Goal: Task Accomplishment & Management: Manage account settings

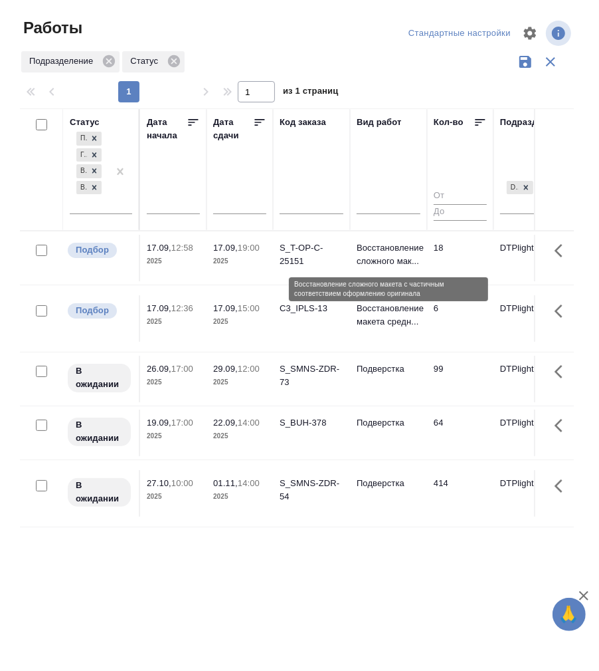
click at [381, 253] on p "Восстановление сложного мак..." at bounding box center [389, 254] width 64 height 27
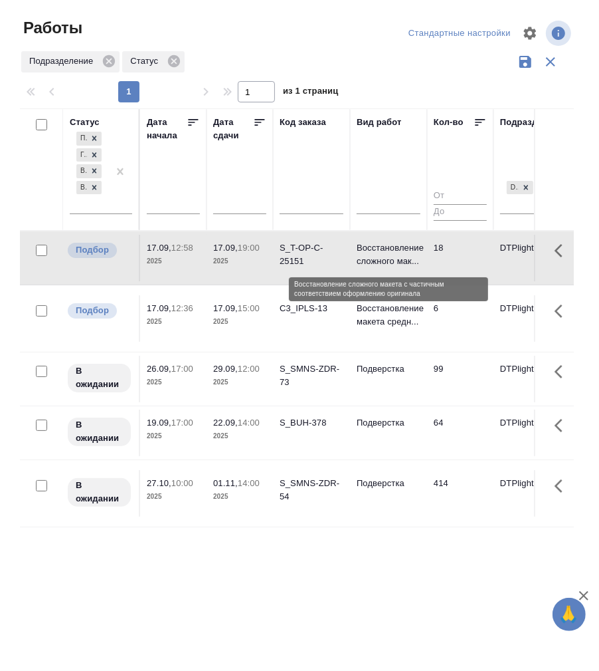
click at [381, 253] on p "Восстановление сложного мак..." at bounding box center [389, 254] width 64 height 27
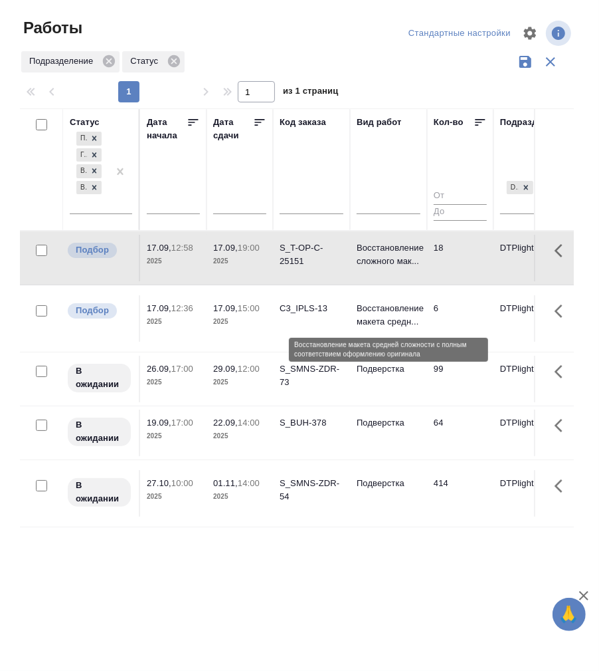
click at [395, 310] on p "Восстановление макета средн..." at bounding box center [389, 315] width 64 height 27
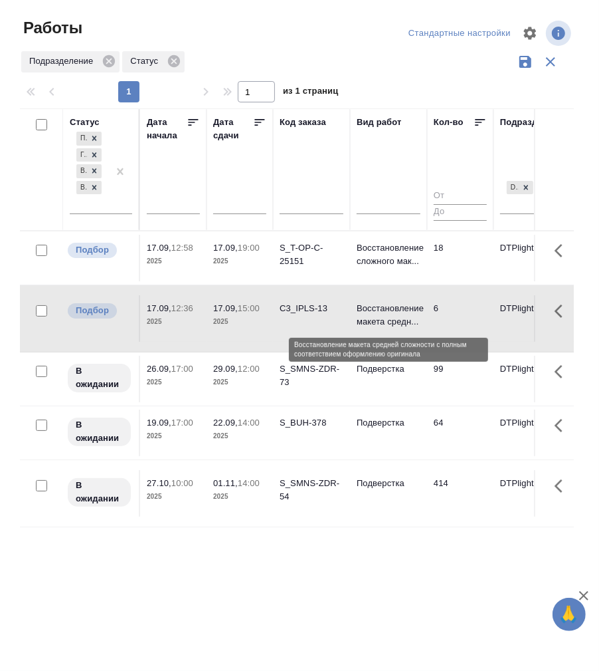
click at [395, 310] on p "Восстановление макета средн..." at bounding box center [389, 315] width 64 height 27
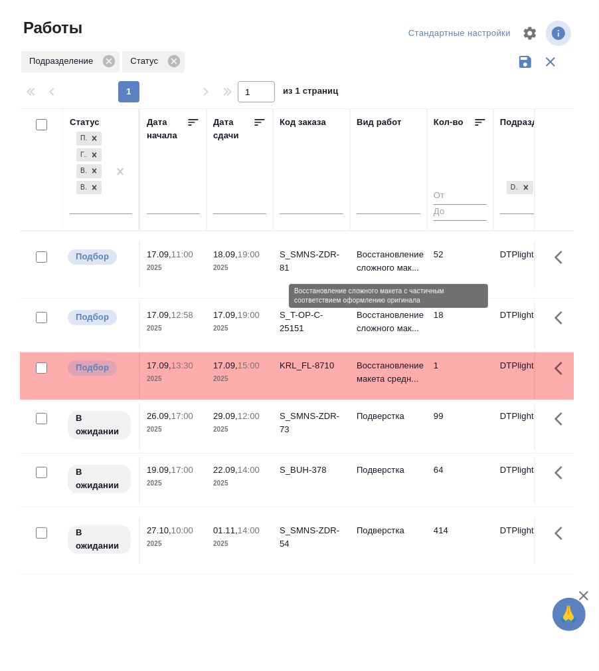
click at [383, 255] on p "Восстановление сложного мак..." at bounding box center [389, 261] width 64 height 27
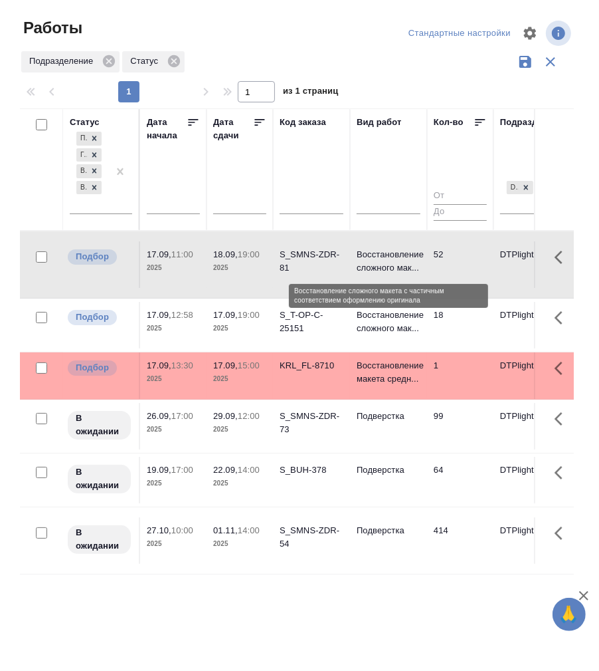
click at [383, 255] on p "Восстановление сложного мак..." at bounding box center [389, 261] width 64 height 27
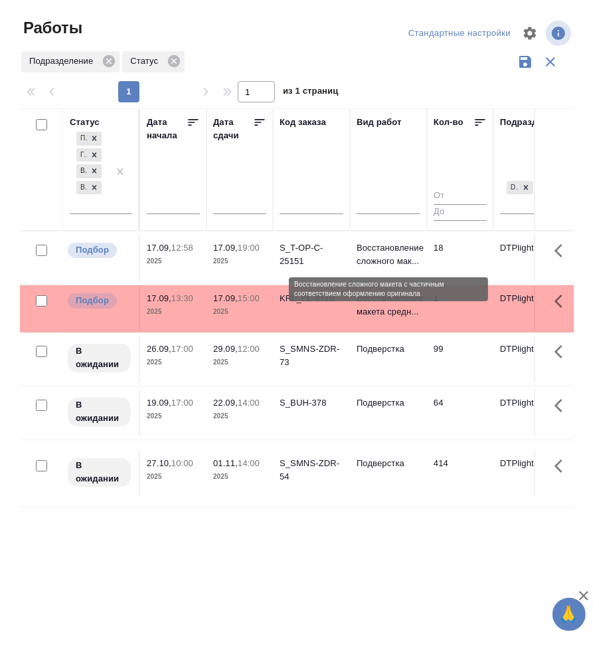
click at [383, 253] on p "Восстановление сложного мак..." at bounding box center [389, 254] width 64 height 27
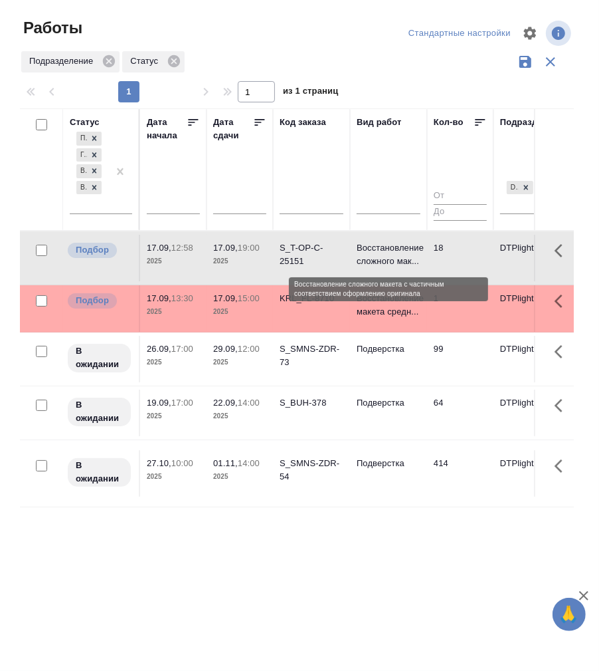
click at [383, 253] on p "Восстановление сложного мак..." at bounding box center [389, 254] width 64 height 27
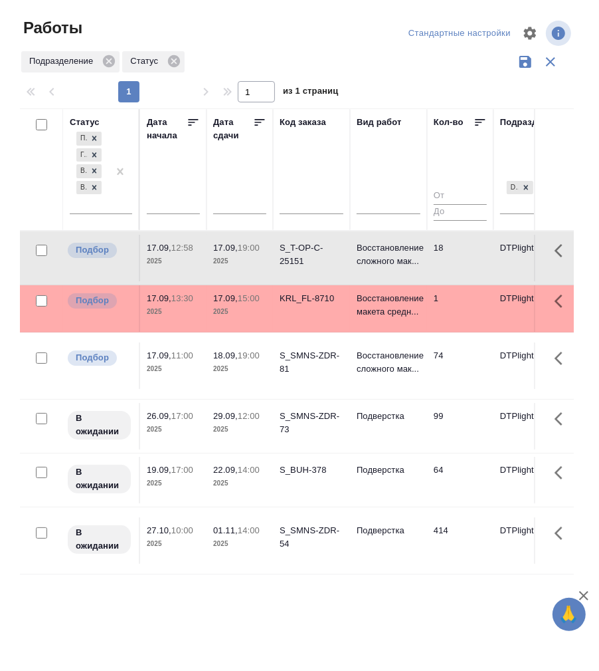
click at [223, 357] on p "18.09," at bounding box center [225, 355] width 25 height 10
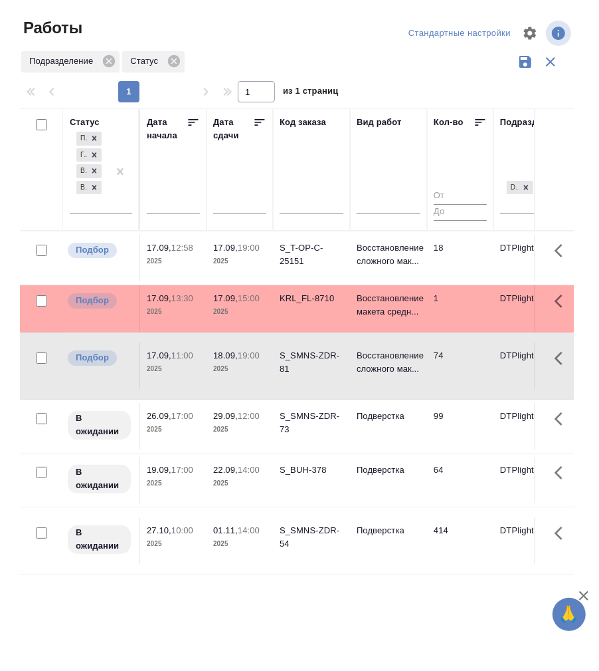
click at [223, 357] on p "18.09," at bounding box center [225, 355] width 25 height 10
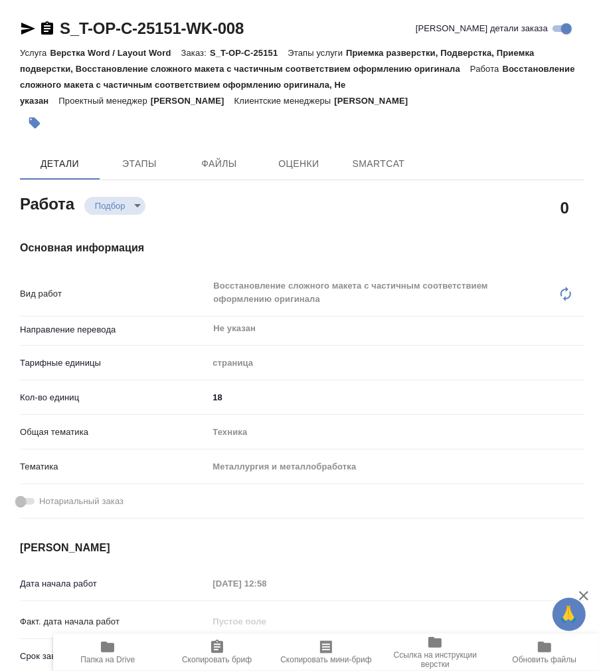
type textarea "x"
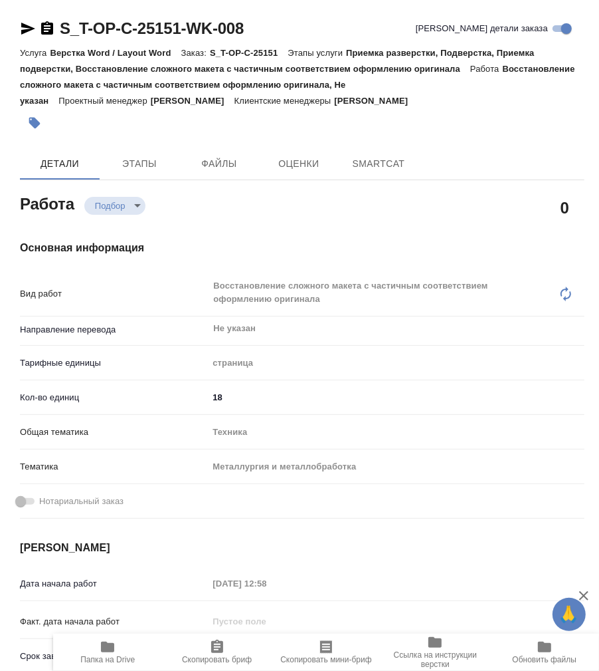
type textarea "x"
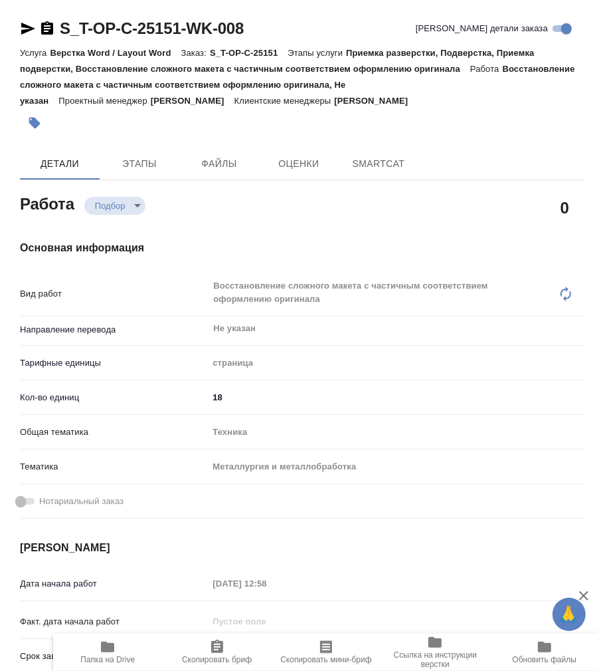
type textarea "x"
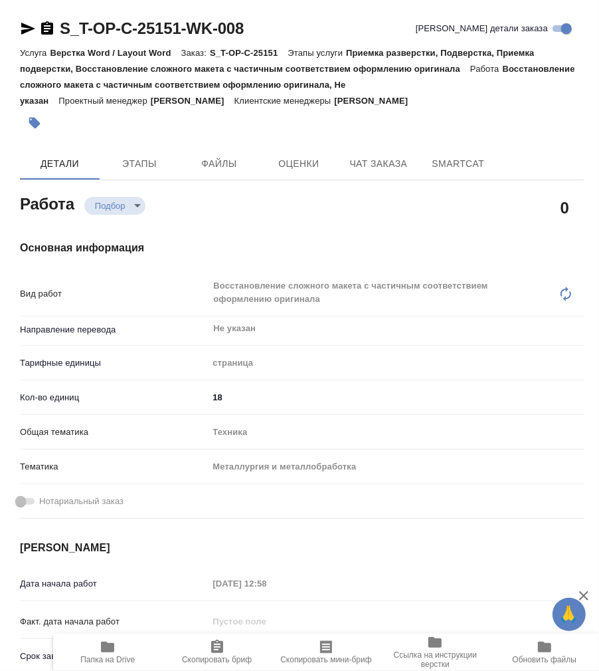
type textarea "x"
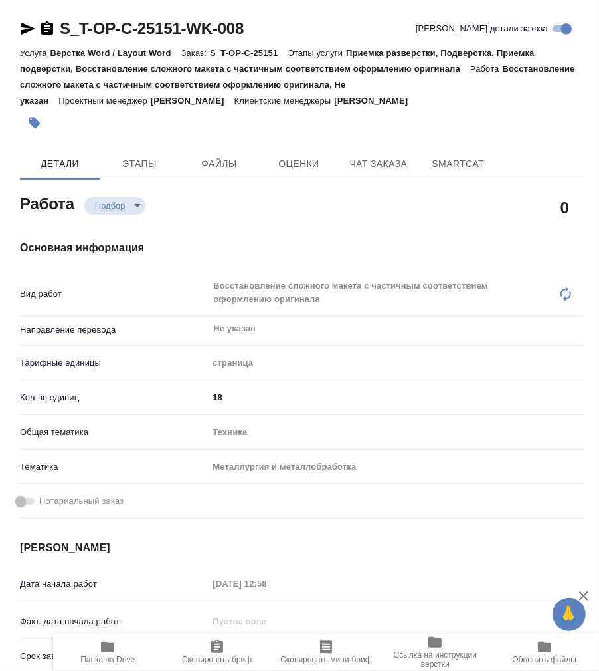
type textarea "x"
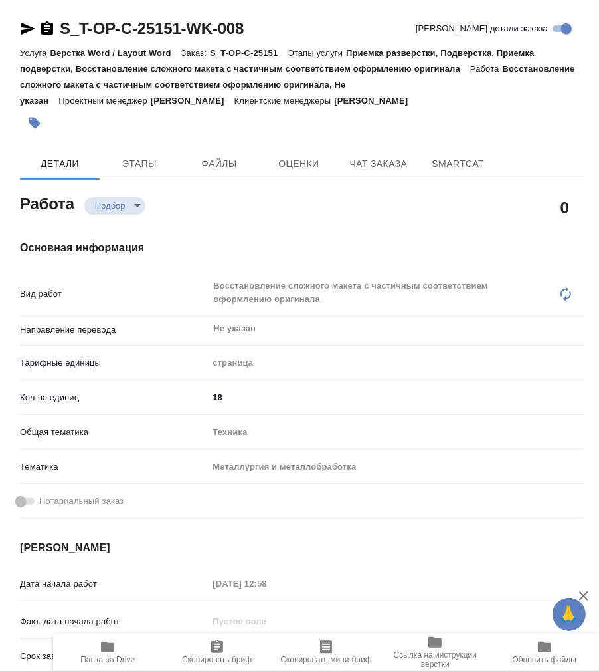
type textarea "x"
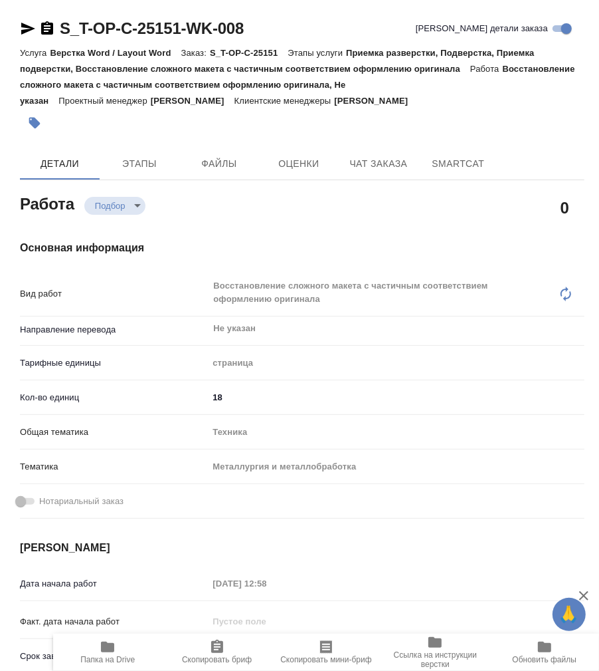
type textarea "x"
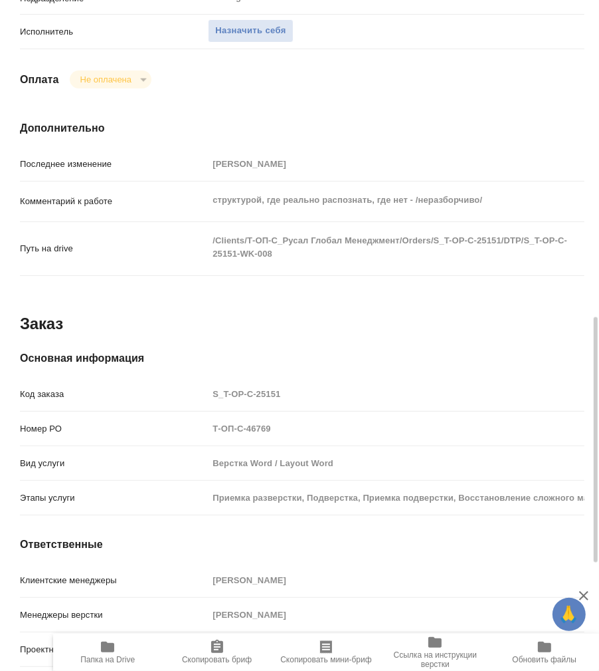
scroll to position [1015, 0]
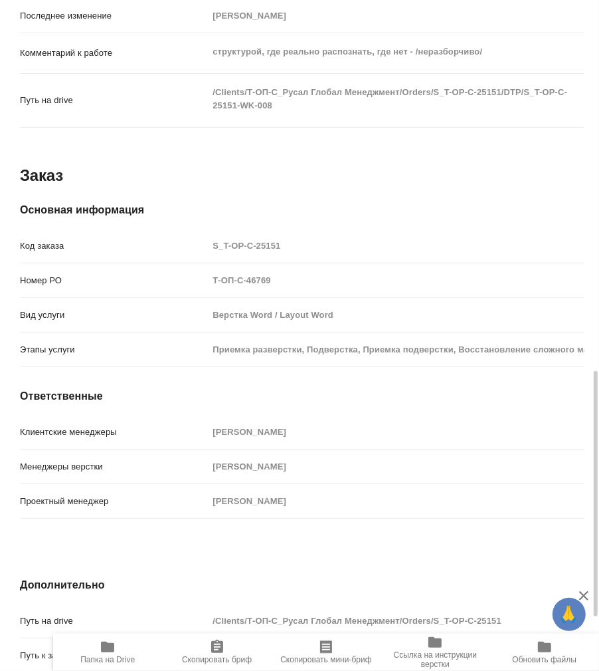
click at [107, 647] on icon "button" at bounding box center [107, 646] width 13 height 11
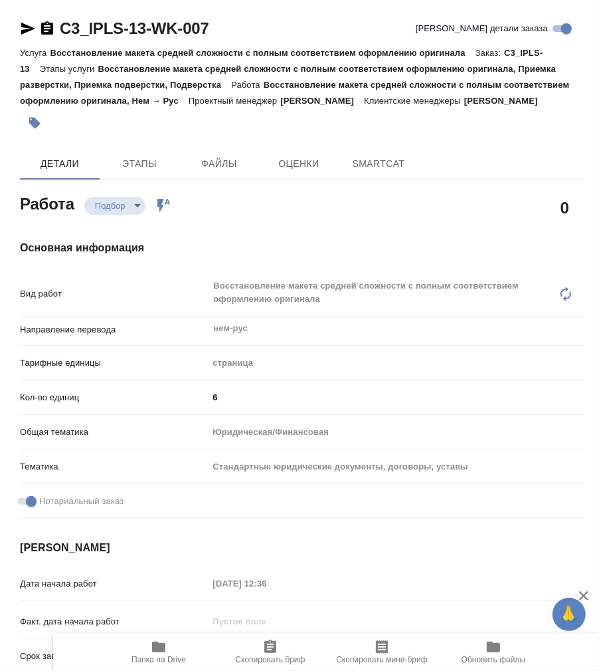
type textarea "x"
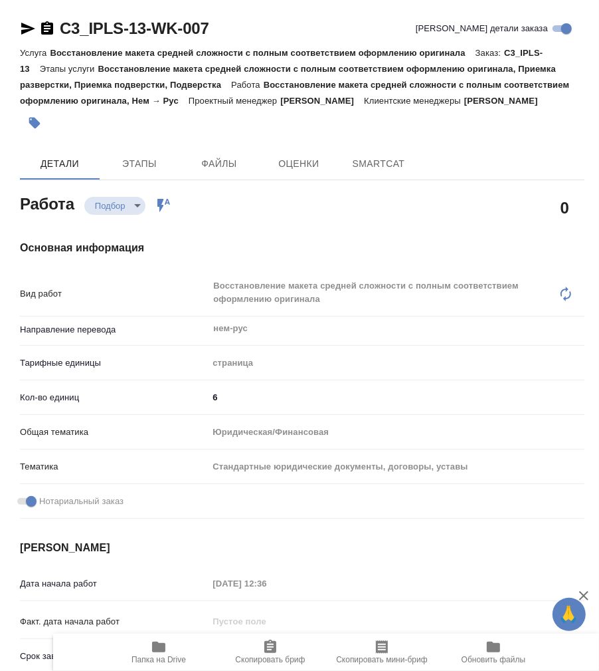
type textarea "x"
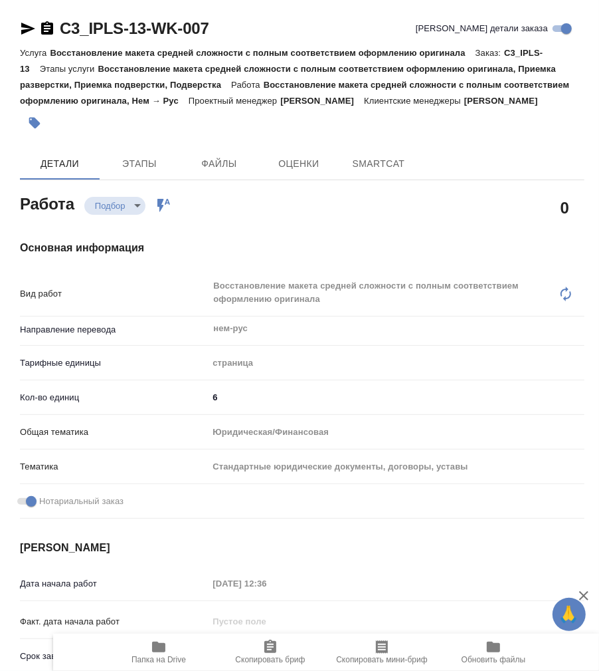
type textarea "x"
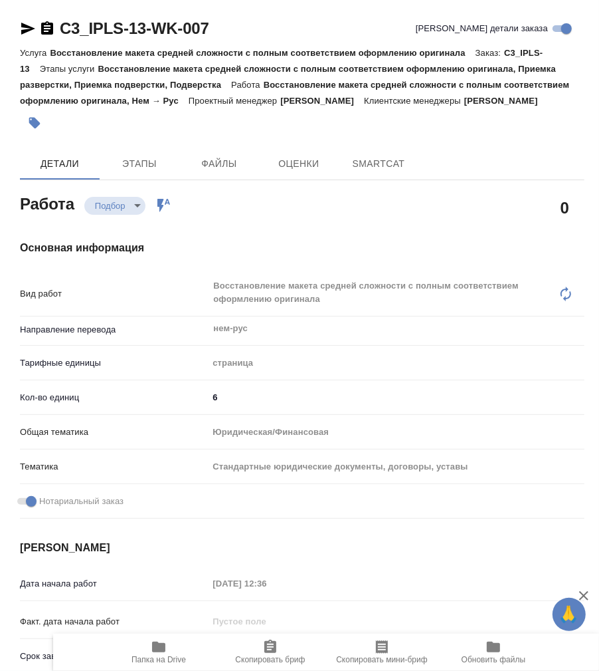
type textarea "x"
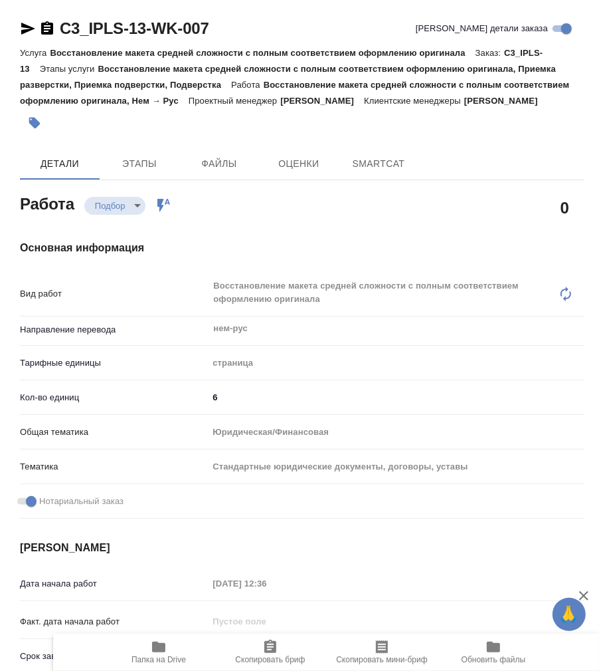
type textarea "x"
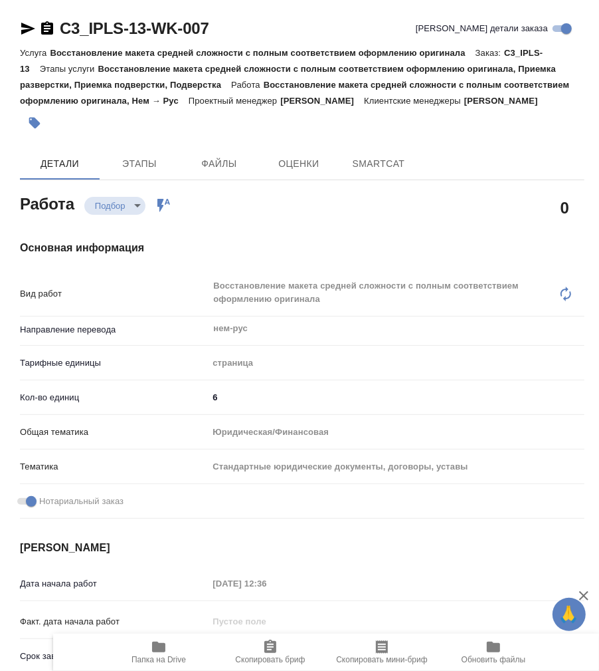
type textarea "x"
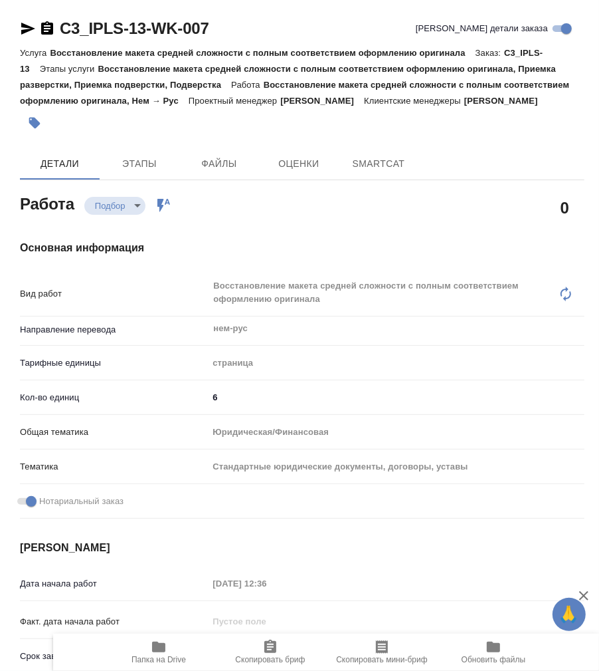
type textarea "x"
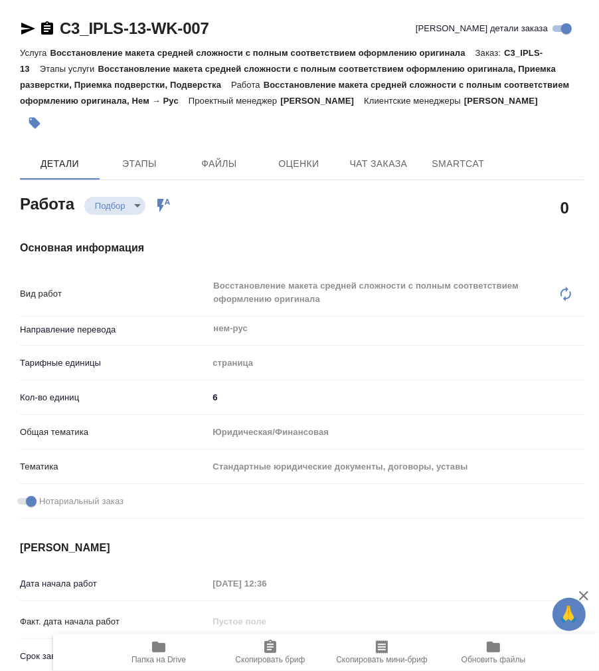
type textarea "x"
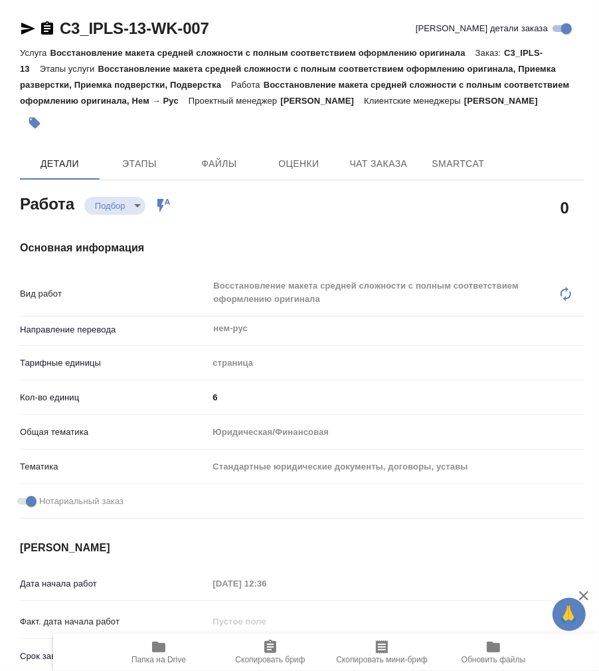
type textarea "x"
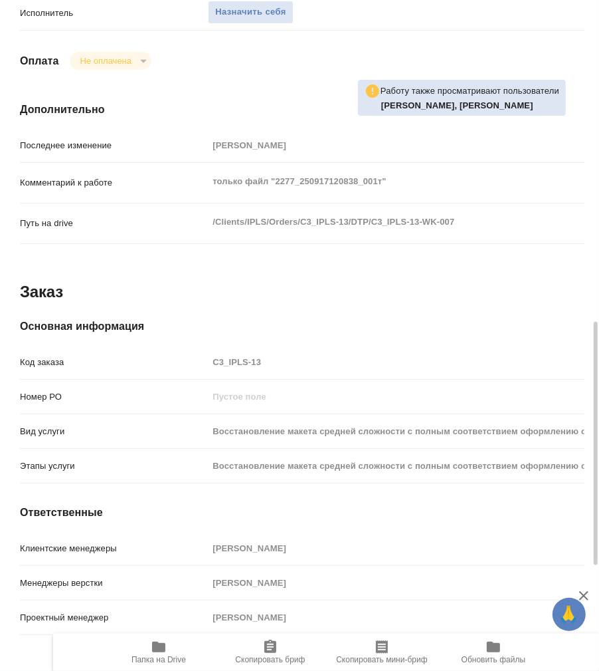
scroll to position [590, 0]
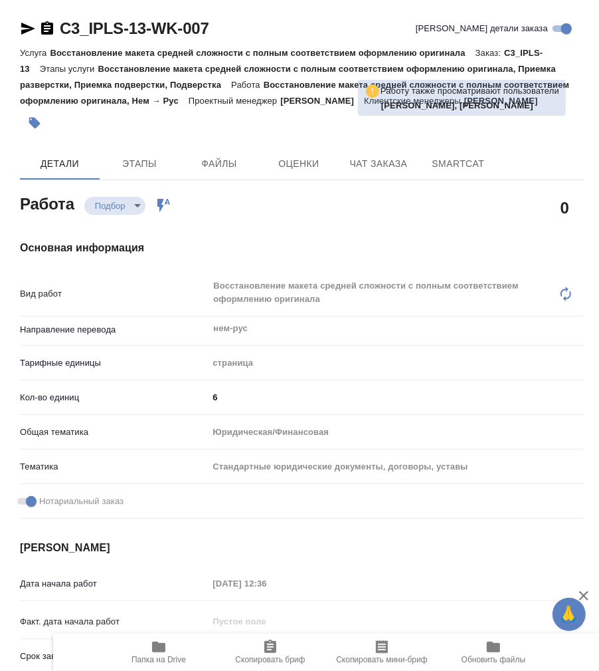
type textarea "x"
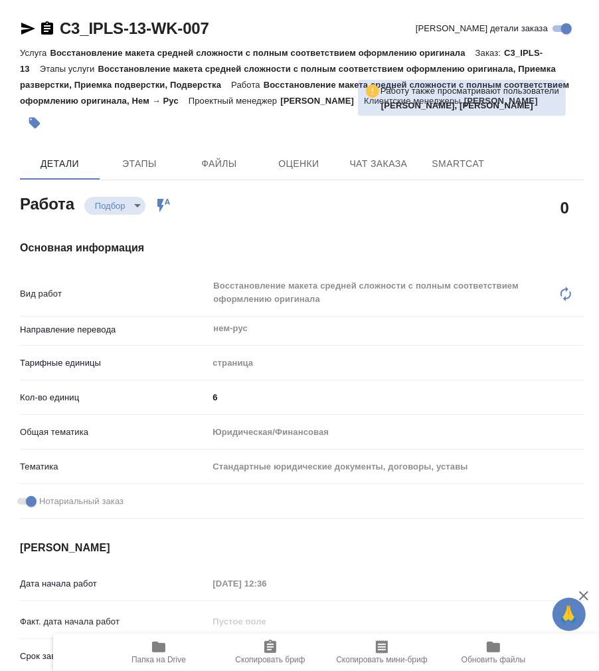
type textarea "x"
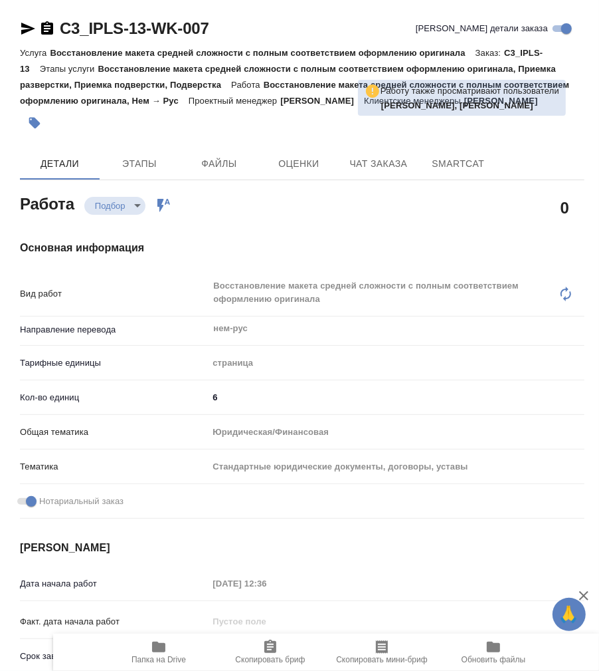
type textarea "x"
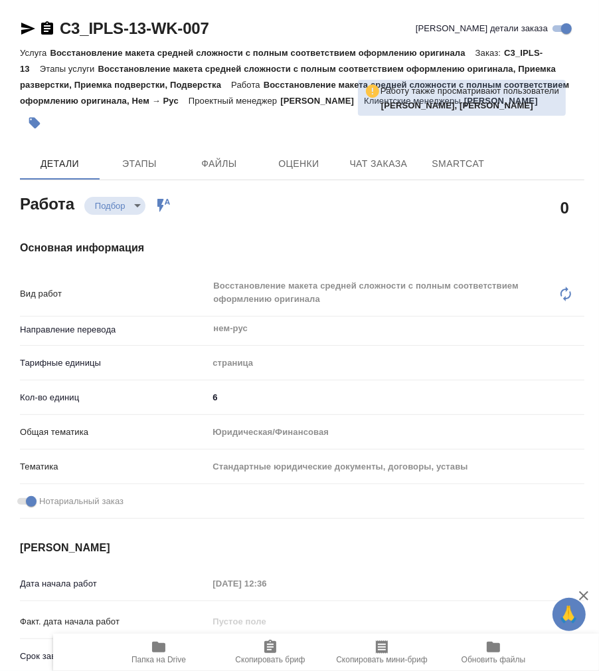
type textarea "x"
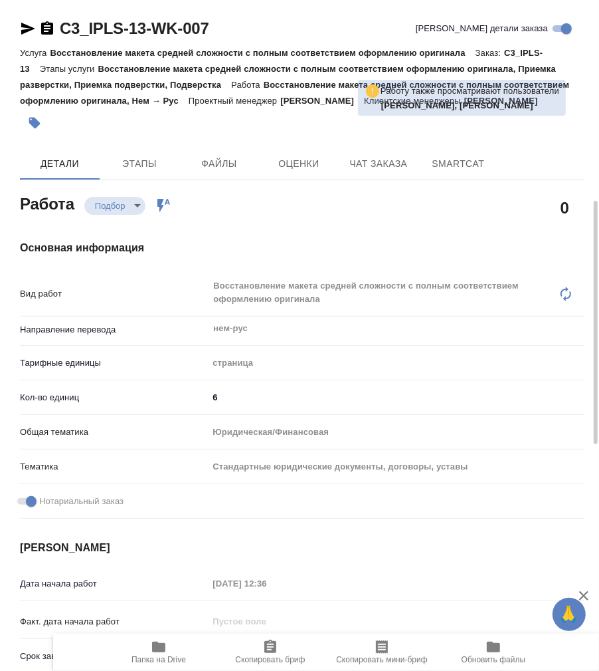
type textarea "x"
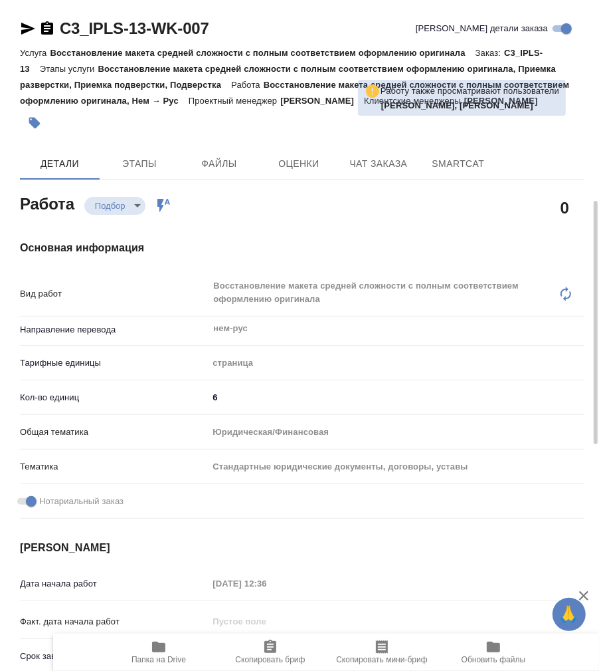
scroll to position [443, 0]
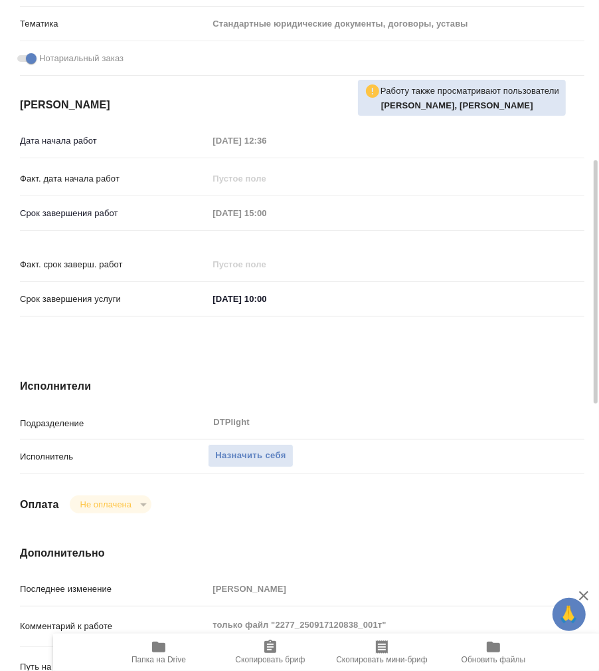
type textarea "x"
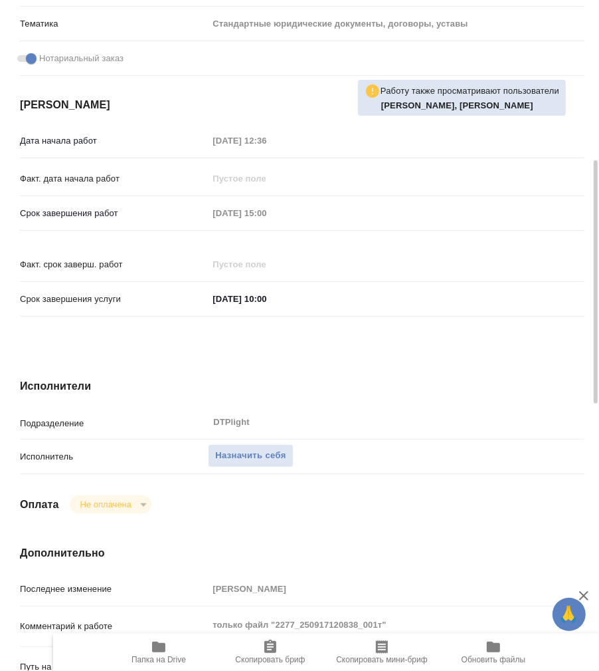
scroll to position [738, 0]
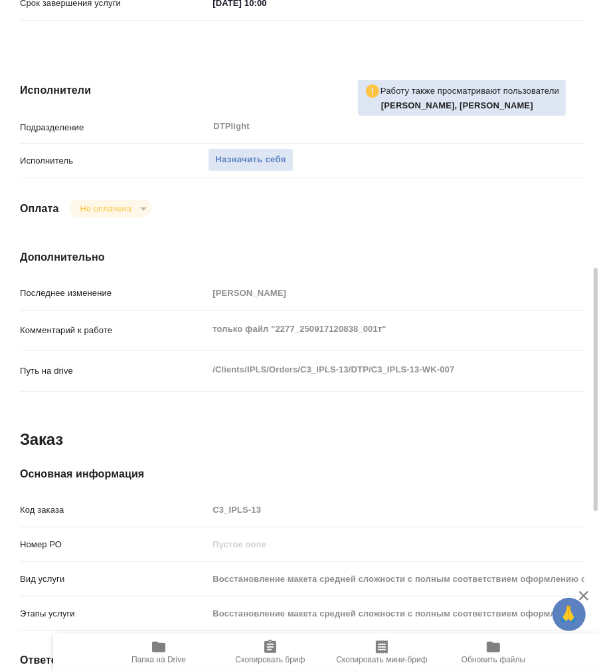
click at [159, 649] on icon "button" at bounding box center [158, 646] width 13 height 11
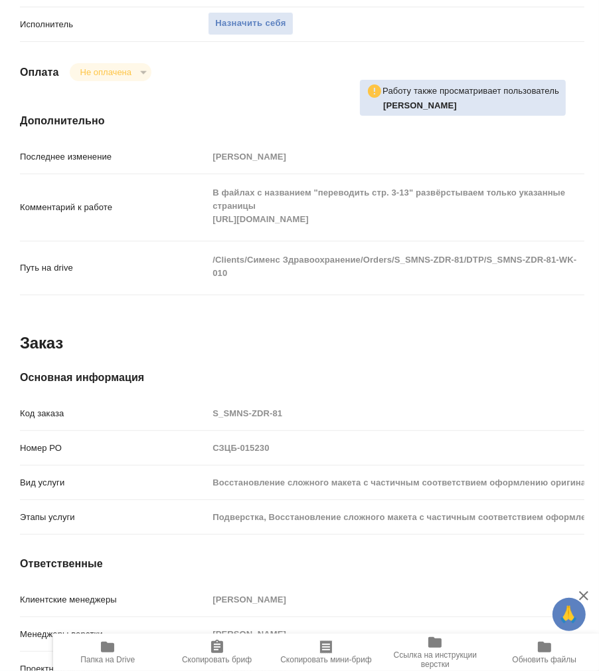
type textarea "x"
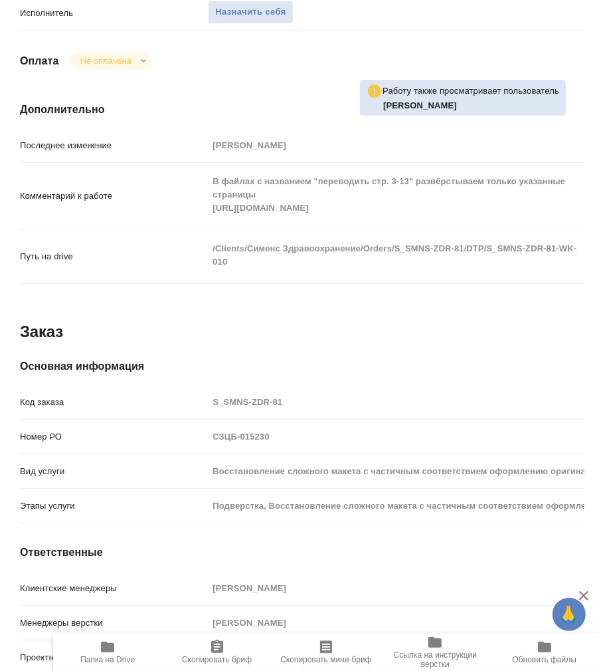
type textarea "x"
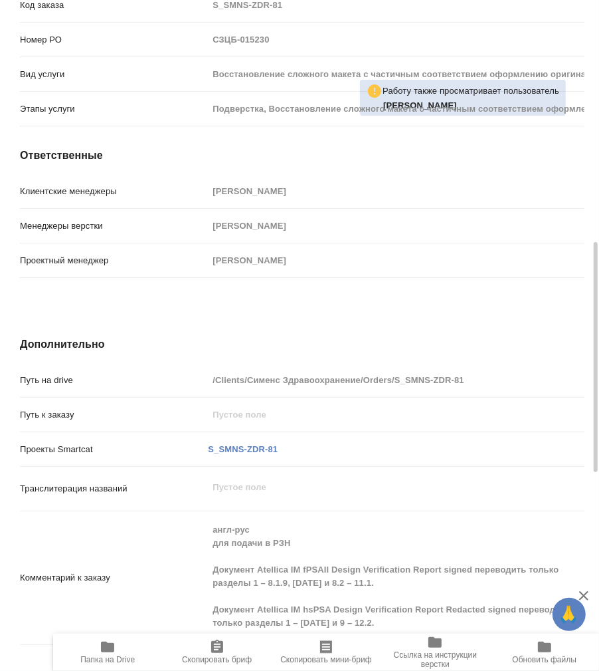
scroll to position [1135, 0]
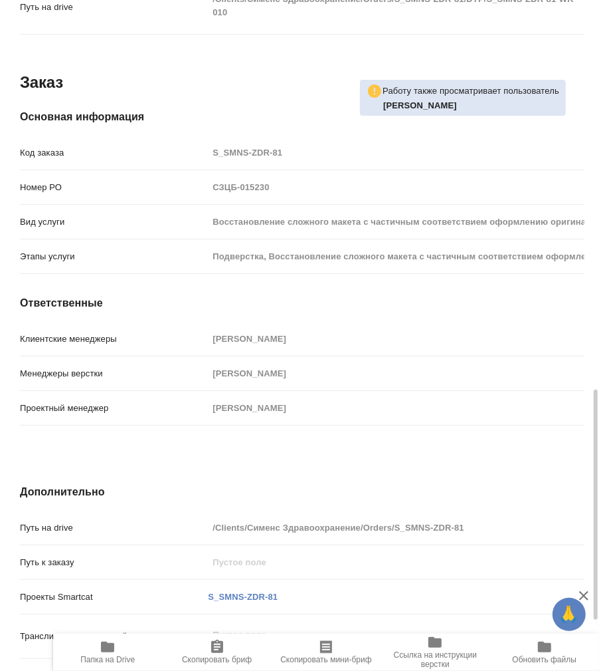
type textarea "x"
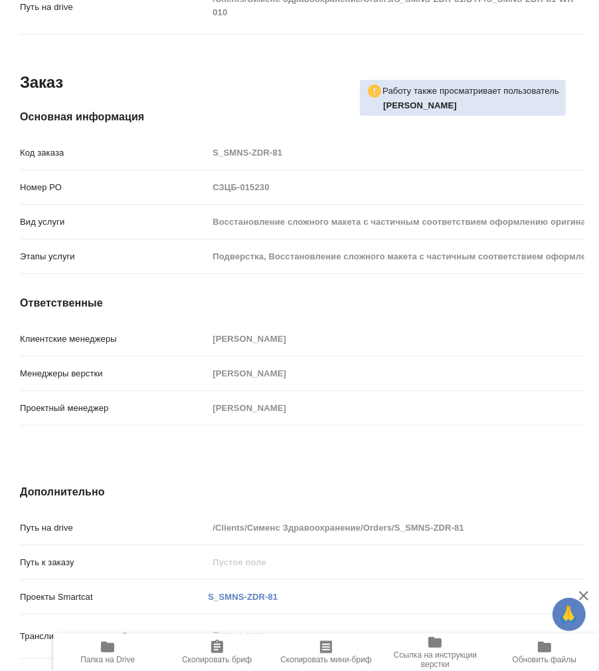
type textarea "x"
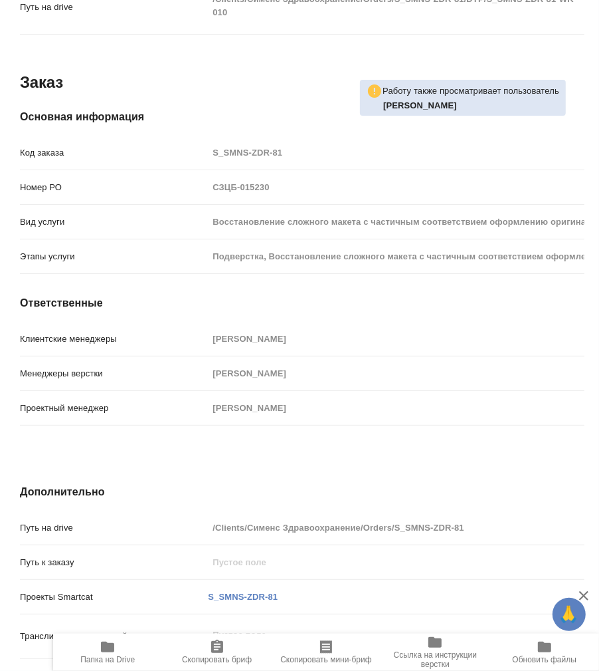
type textarea "x"
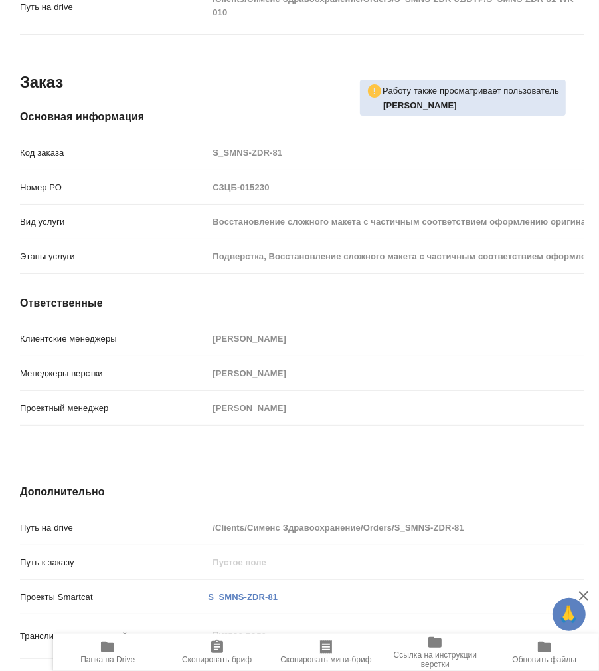
type textarea "x"
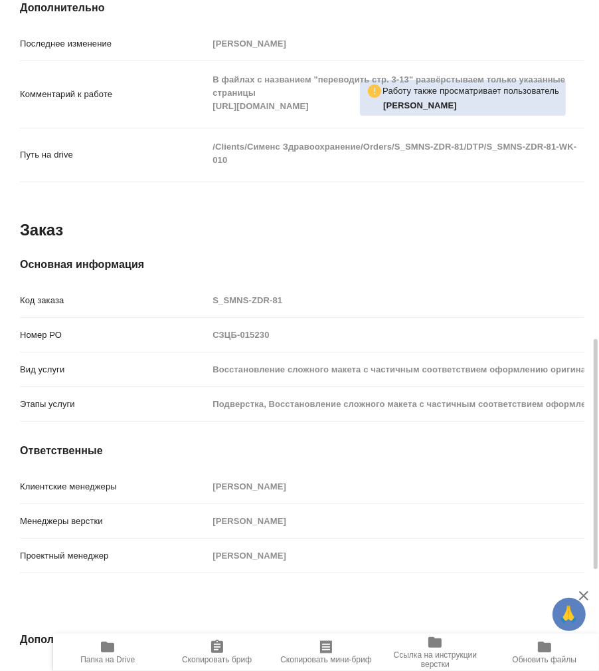
scroll to position [840, 0]
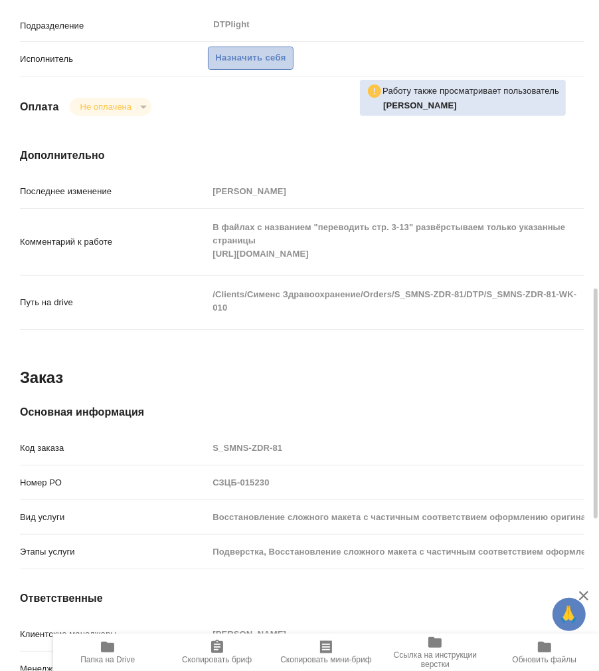
click at [251, 51] on span "Назначить себя" at bounding box center [250, 58] width 70 height 15
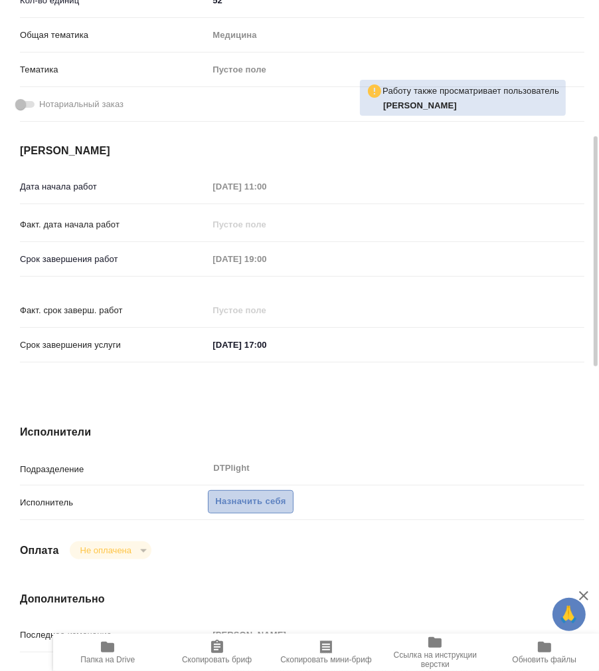
click at [241, 494] on span "Назначить себя" at bounding box center [250, 501] width 70 height 15
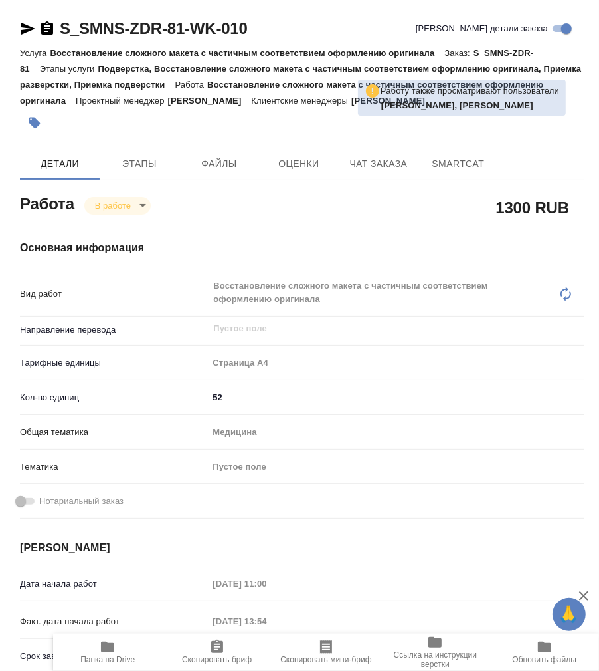
type textarea "x"
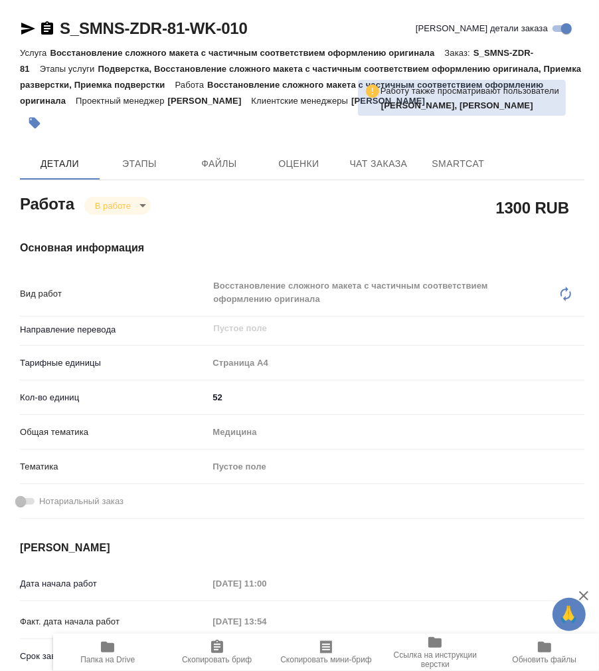
scroll to position [443, 0]
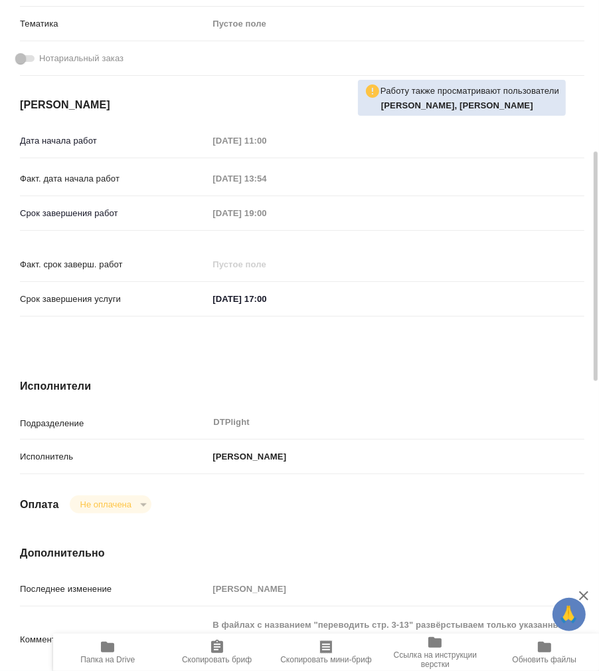
type textarea "x"
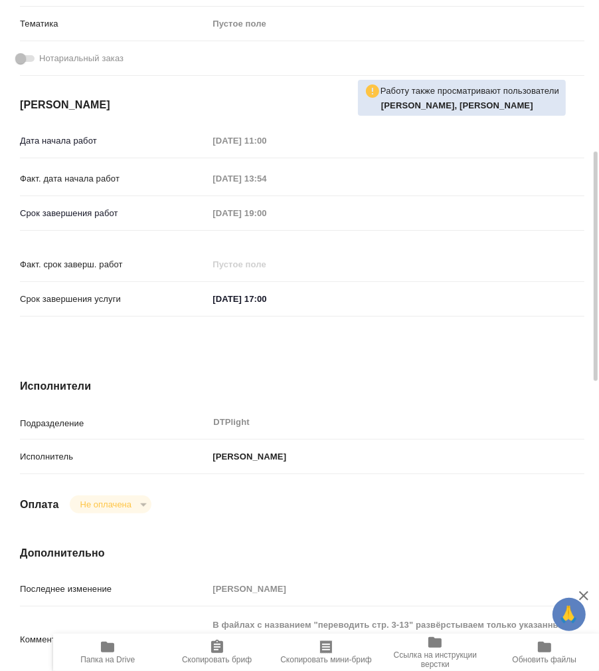
type textarea "x"
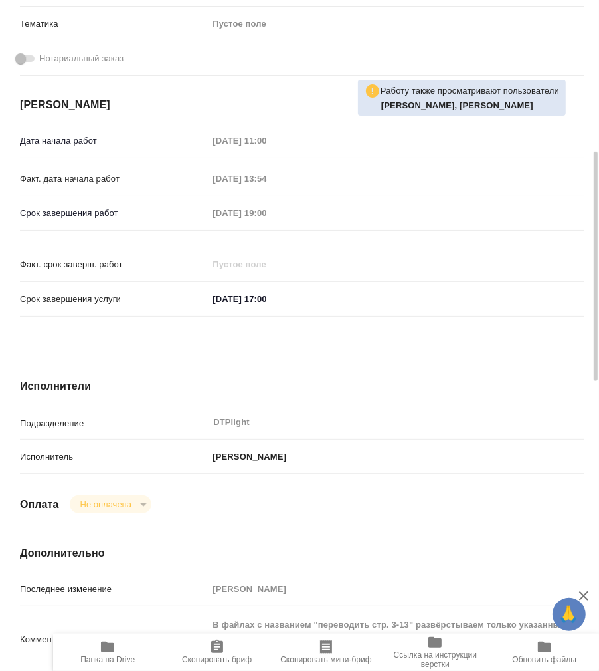
type textarea "x"
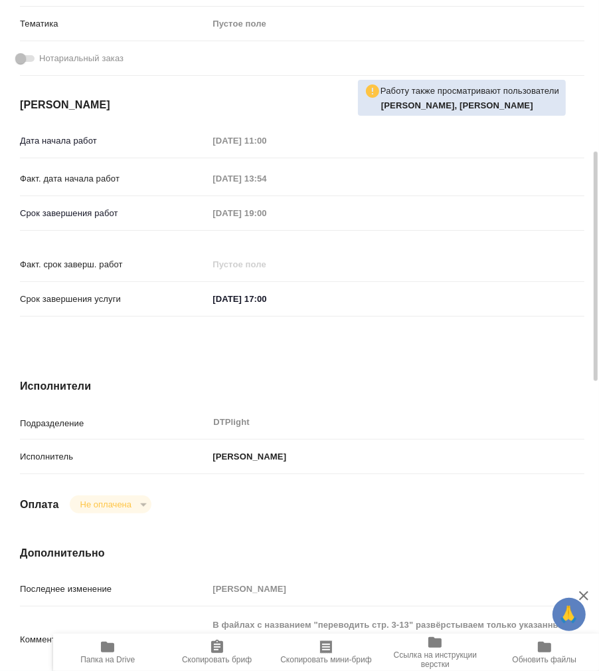
type textarea "x"
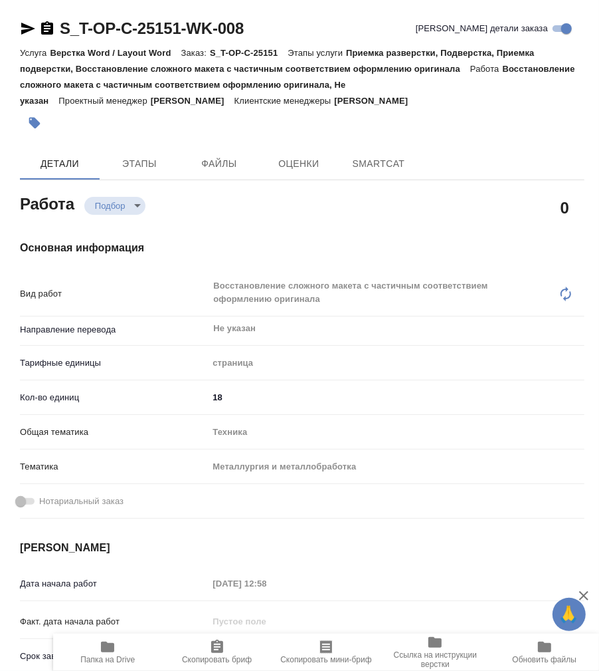
type textarea "x"
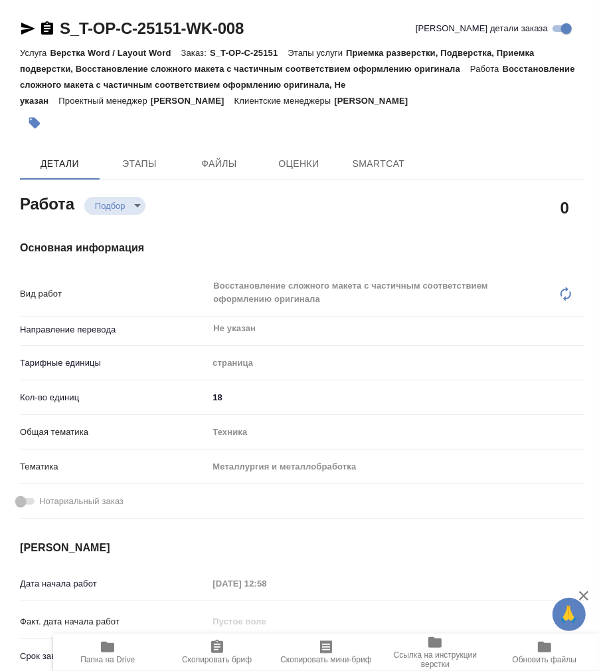
type textarea "x"
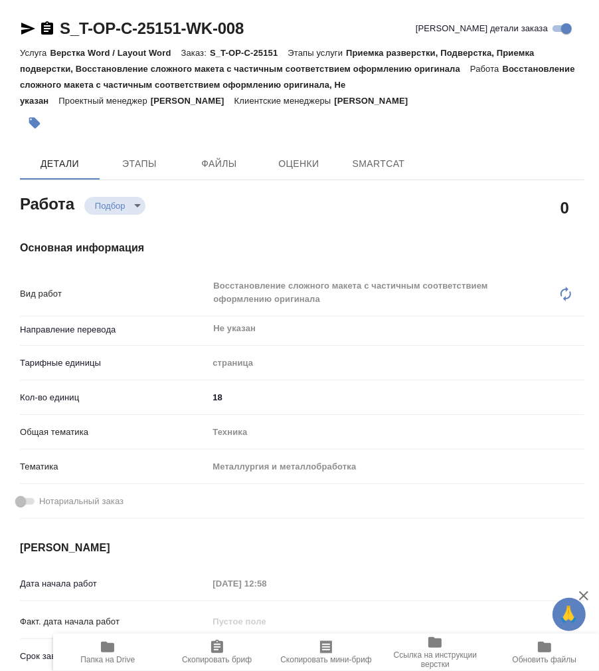
type textarea "x"
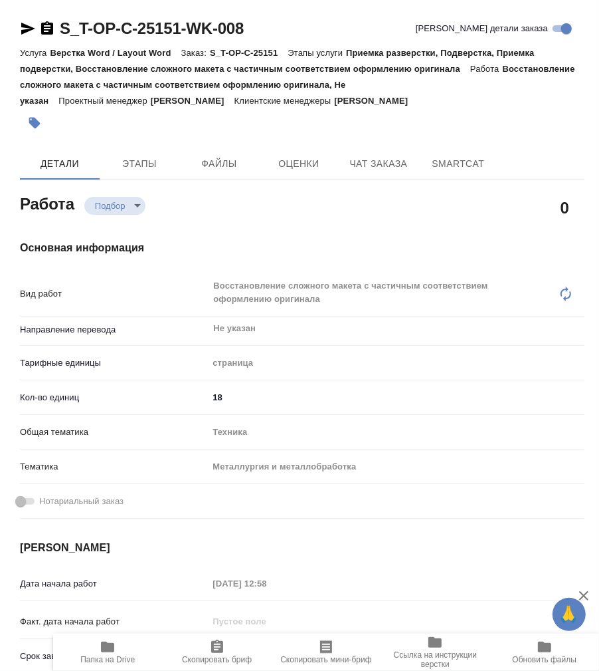
type textarea "x"
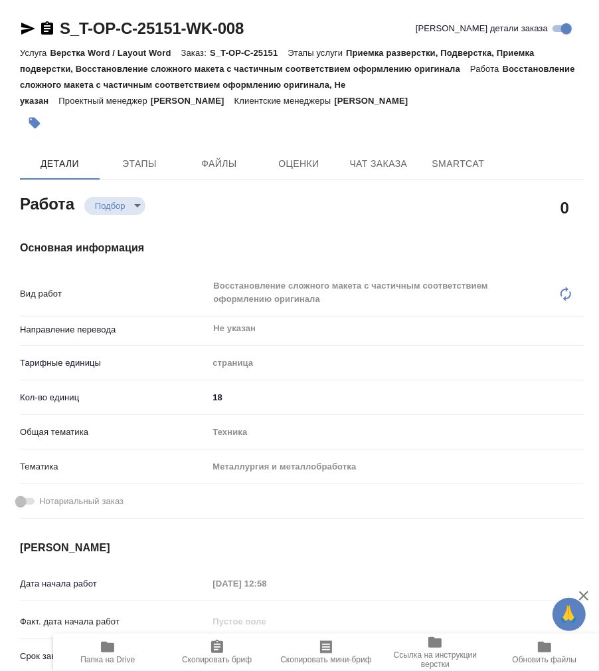
type textarea "x"
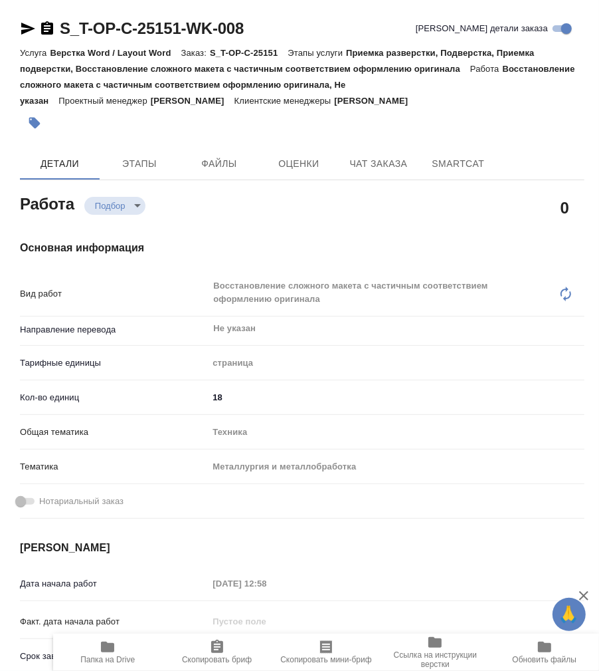
type textarea "x"
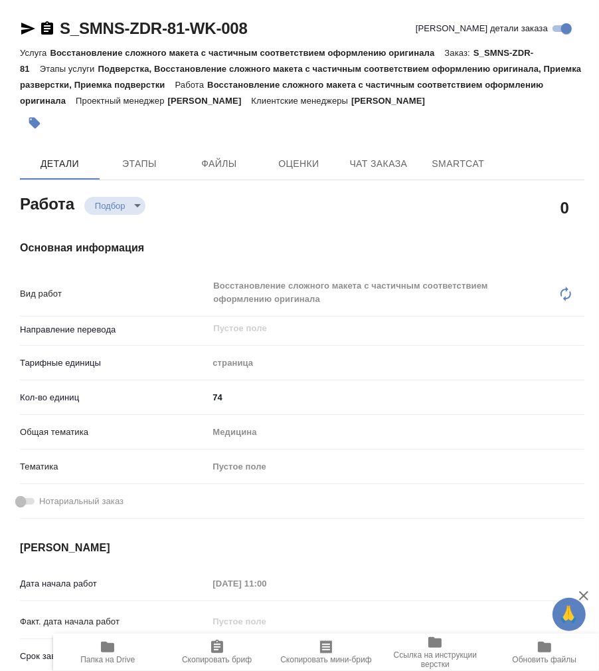
scroll to position [590, 0]
type textarea "x"
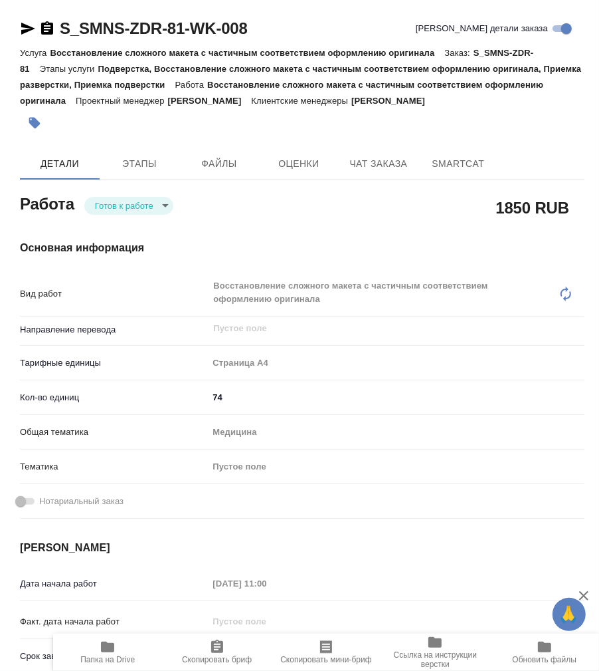
type textarea "x"
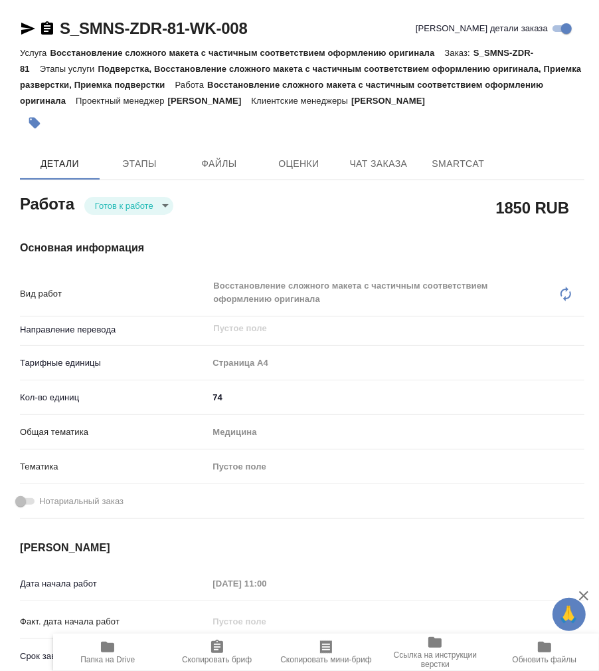
type textarea "x"
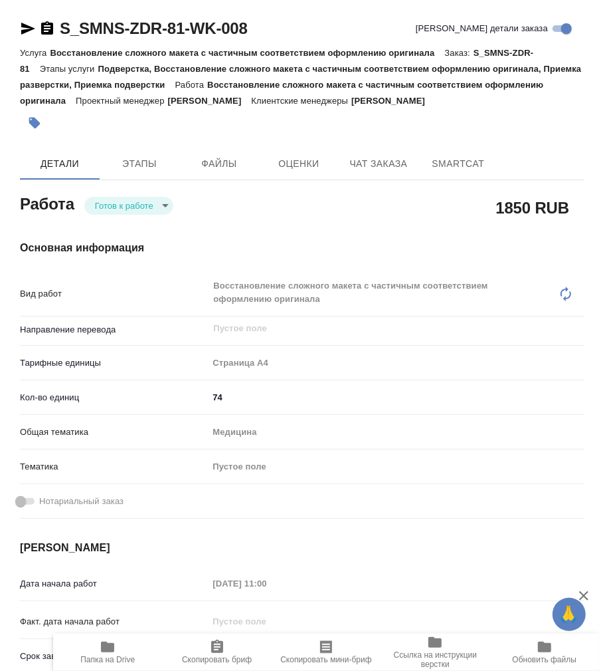
type textarea "x"
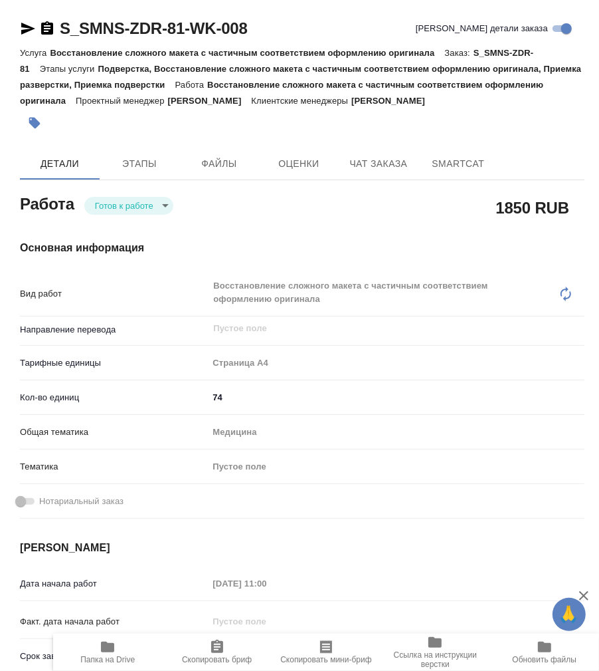
type textarea "x"
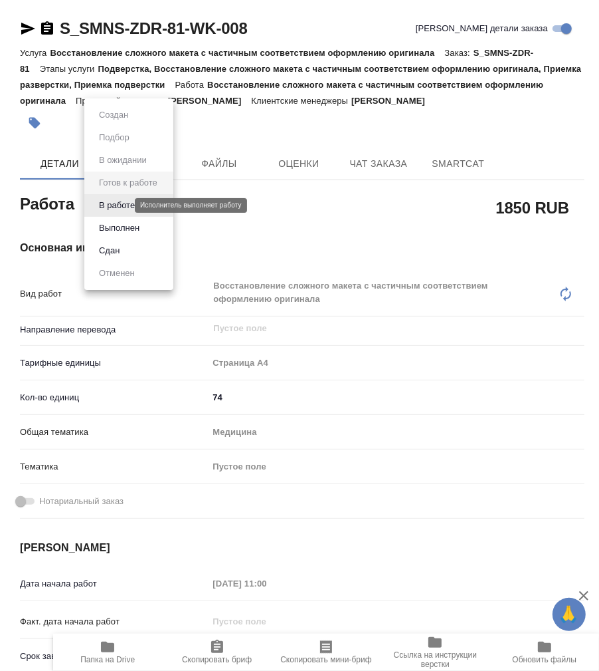
click at [115, 202] on body "🙏 .cls-1 fill:#fff; AWATERA Работы 0 Чаты График Выйти S_SMNS-ZDR-81-WK-008 Кра…" at bounding box center [299, 335] width 599 height 671
type textarea "x"
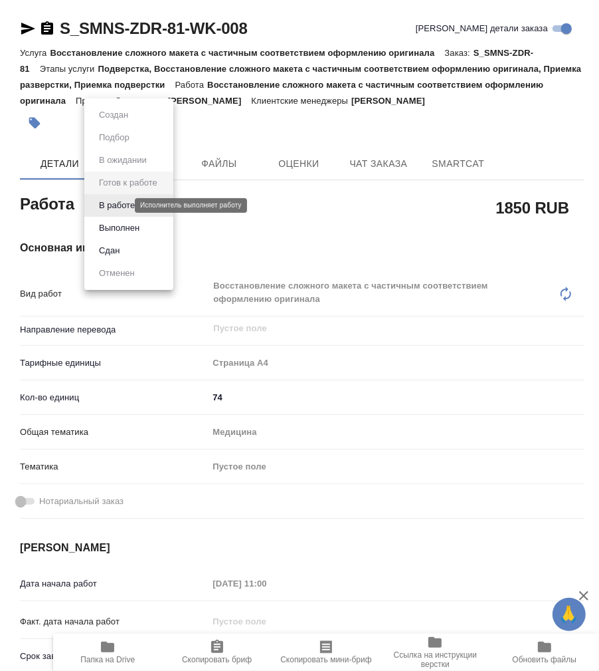
type textarea "x"
click at [116, 209] on button "В работе" at bounding box center [117, 205] width 44 height 15
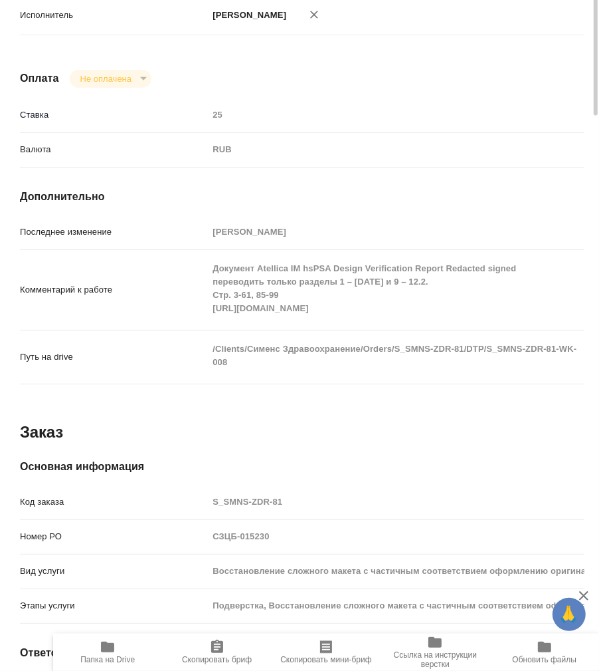
scroll to position [1033, 0]
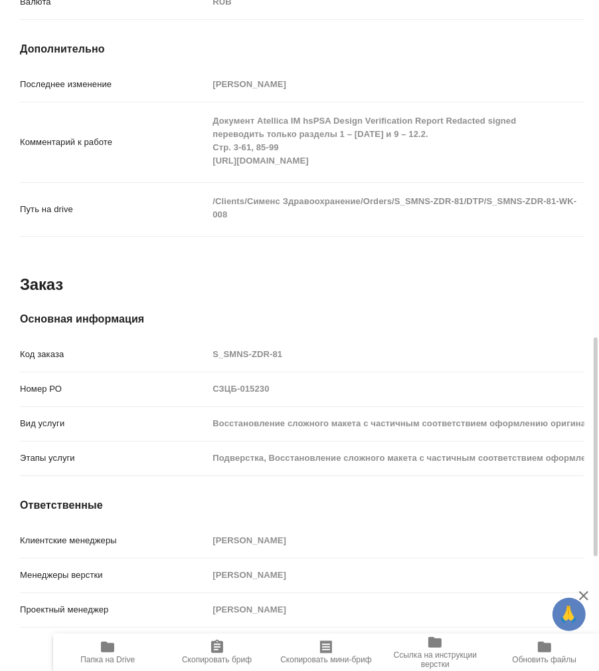
type textarea "x"
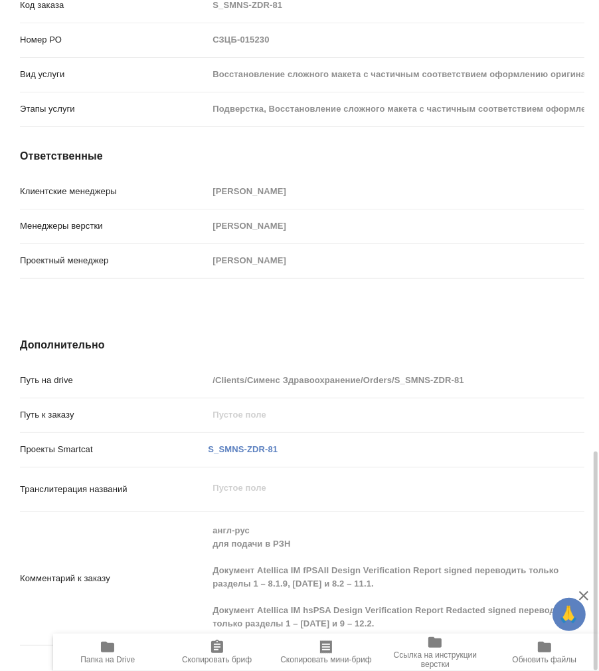
scroll to position [1382, 0]
type textarea "x"
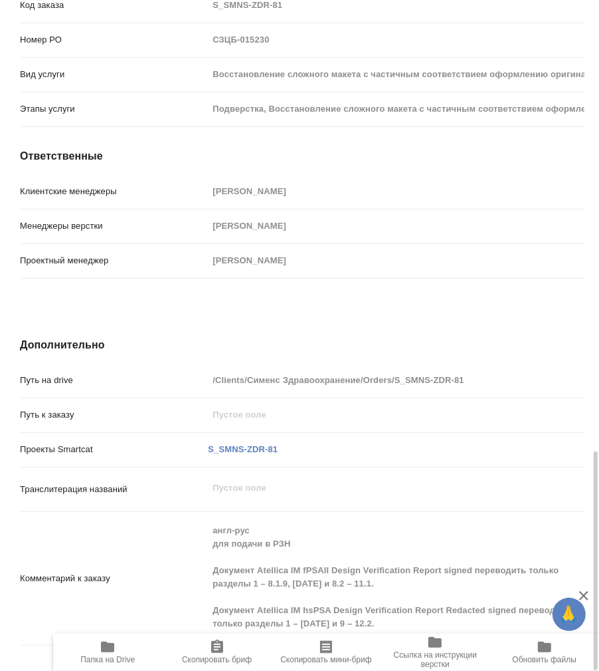
type textarea "x"
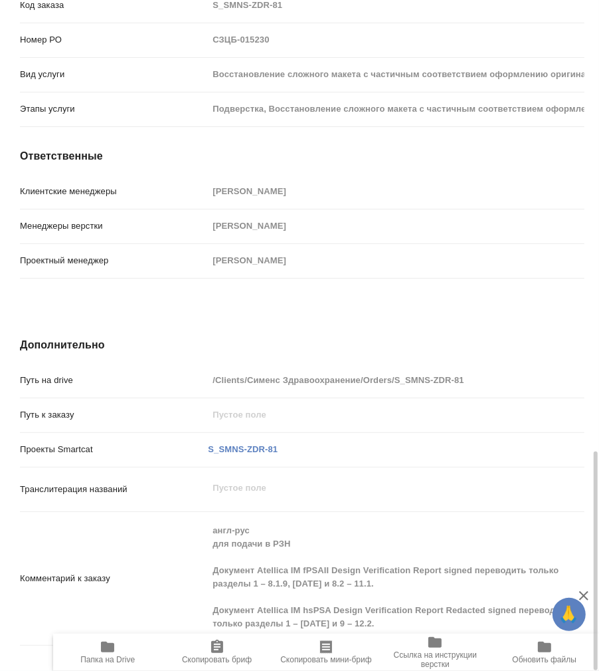
type textarea "x"
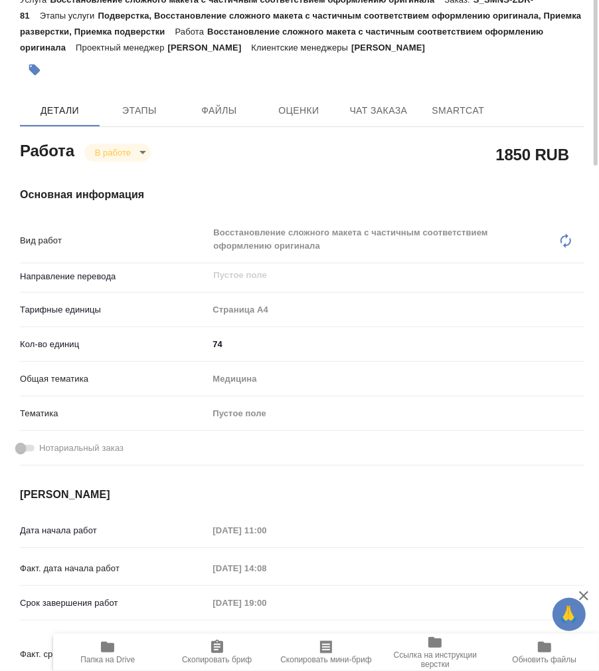
scroll to position [0, 0]
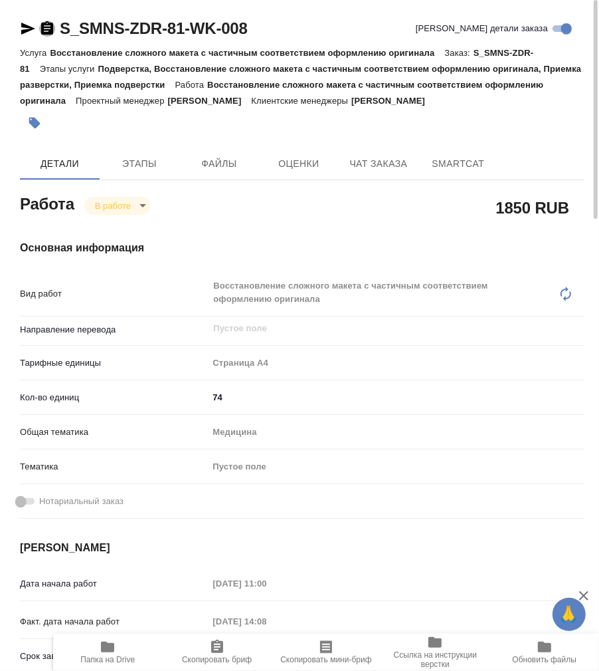
click at [48, 26] on icon "button" at bounding box center [47, 29] width 16 height 16
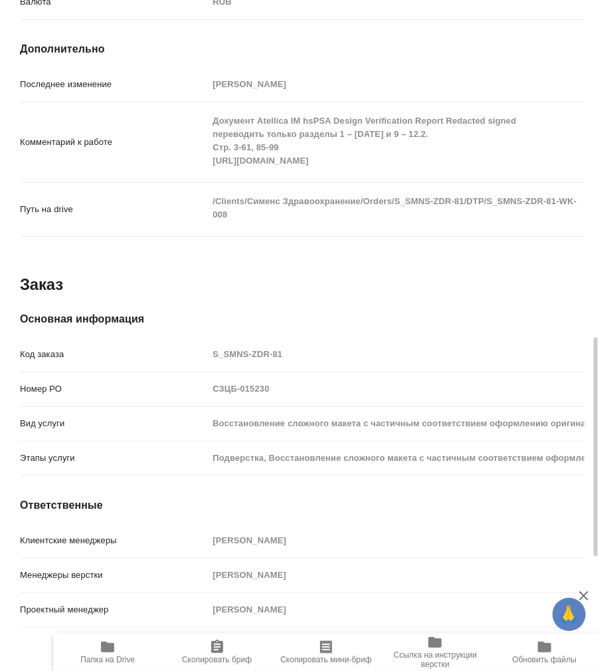
scroll to position [886, 0]
